Goal: Information Seeking & Learning: Learn about a topic

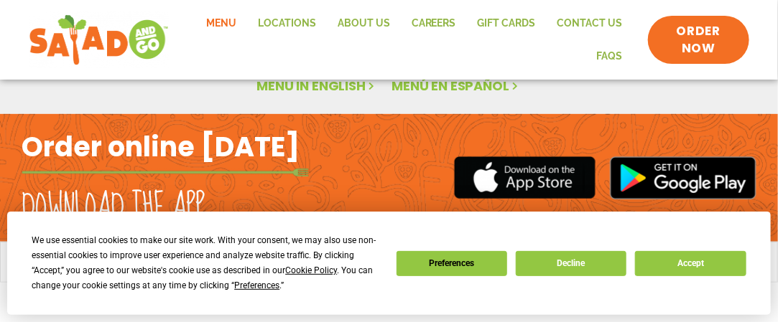
scroll to position [180, 0]
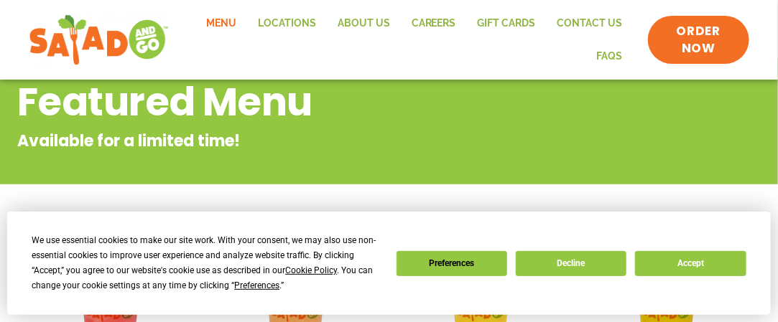
click at [668, 276] on div "We use essential cookies to make our site work. With your consent, we may also …" at bounding box center [389, 263] width 714 height 60
click at [663, 264] on button "Accept" at bounding box center [690, 263] width 111 height 25
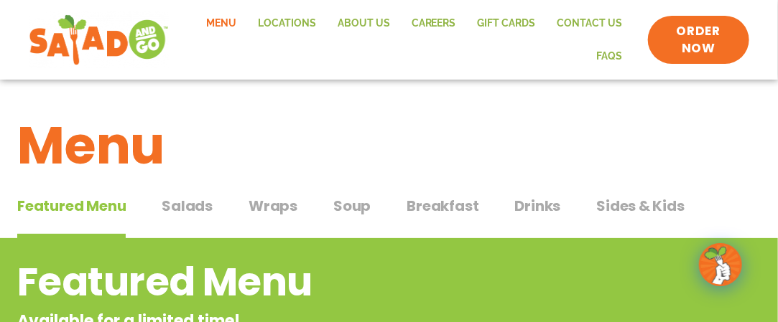
click at [174, 208] on span "Salads" at bounding box center [187, 206] width 51 height 22
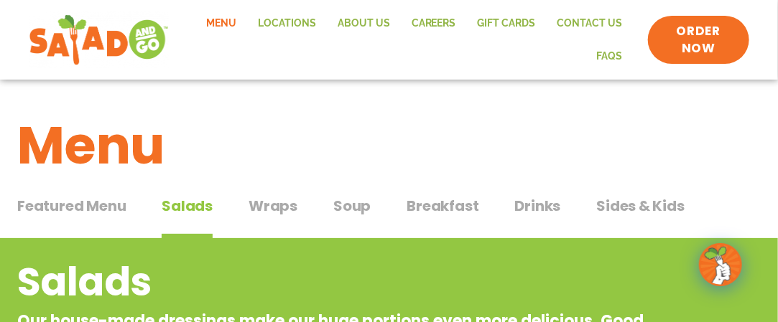
click at [273, 208] on span "Wraps" at bounding box center [272, 206] width 49 height 22
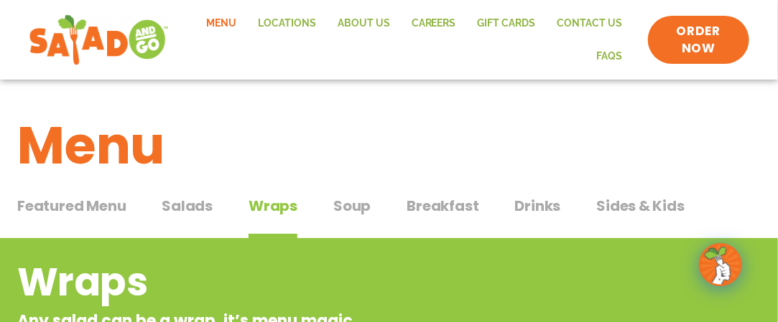
click at [351, 203] on span "Soup" at bounding box center [351, 206] width 37 height 22
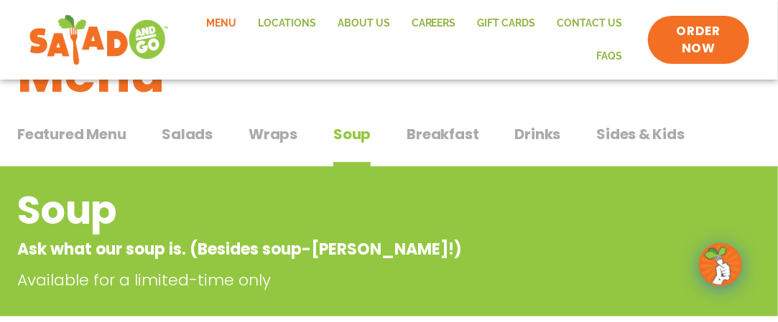
click at [414, 133] on span "Breakfast" at bounding box center [442, 134] width 72 height 22
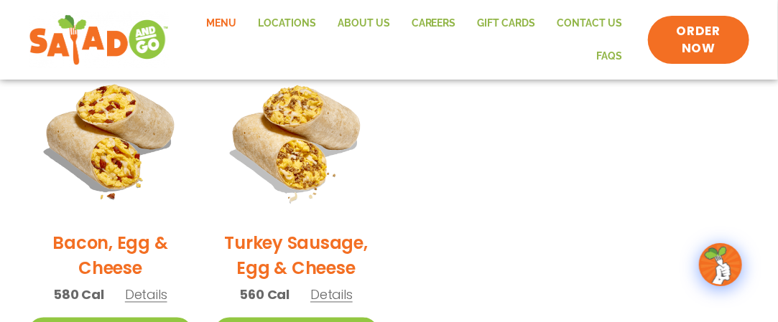
scroll to position [646, 0]
